Goal: Information Seeking & Learning: Learn about a topic

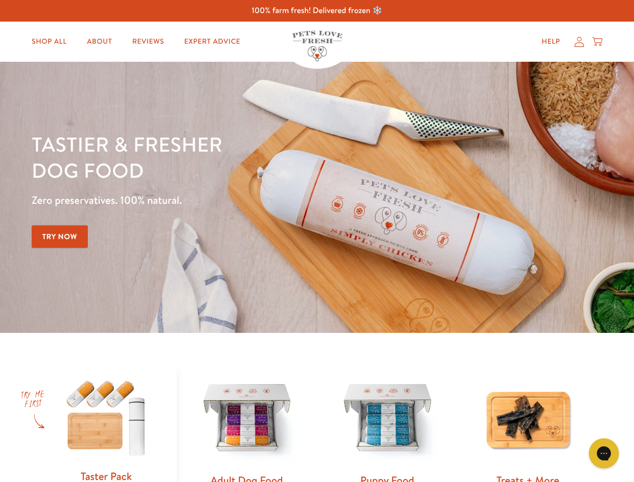
click at [317, 241] on div "Tastier & fresher dog food Zero preservatives. 100% natural. Try Now" at bounding box center [222, 197] width 380 height 132
click at [604, 453] on icon "Gorgias live chat" at bounding box center [604, 453] width 10 height 10
